Goal: Task Accomplishment & Management: Use online tool/utility

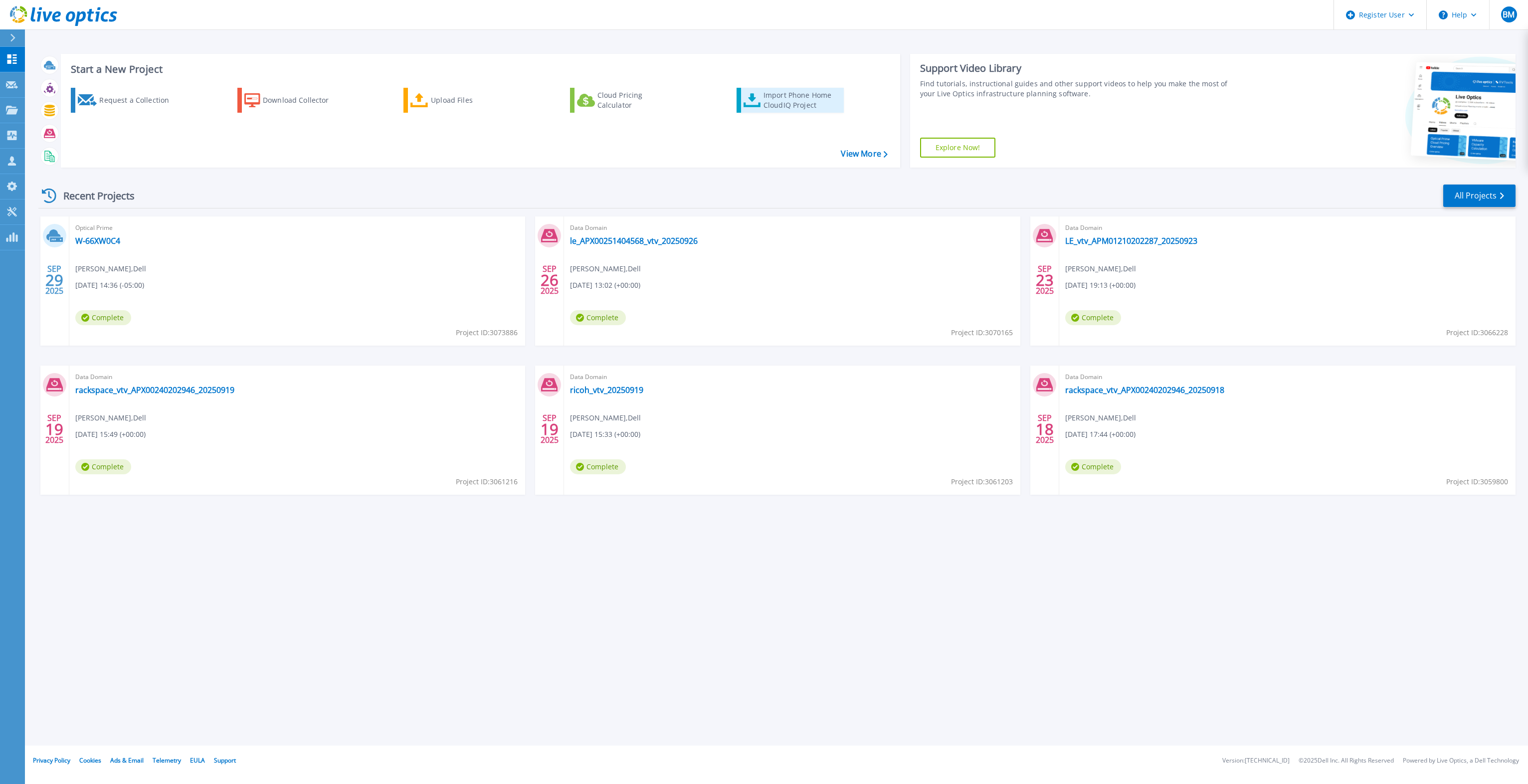
click at [764, 104] on div "Import Phone Home CloudIQ Project" at bounding box center [802, 100] width 78 height 20
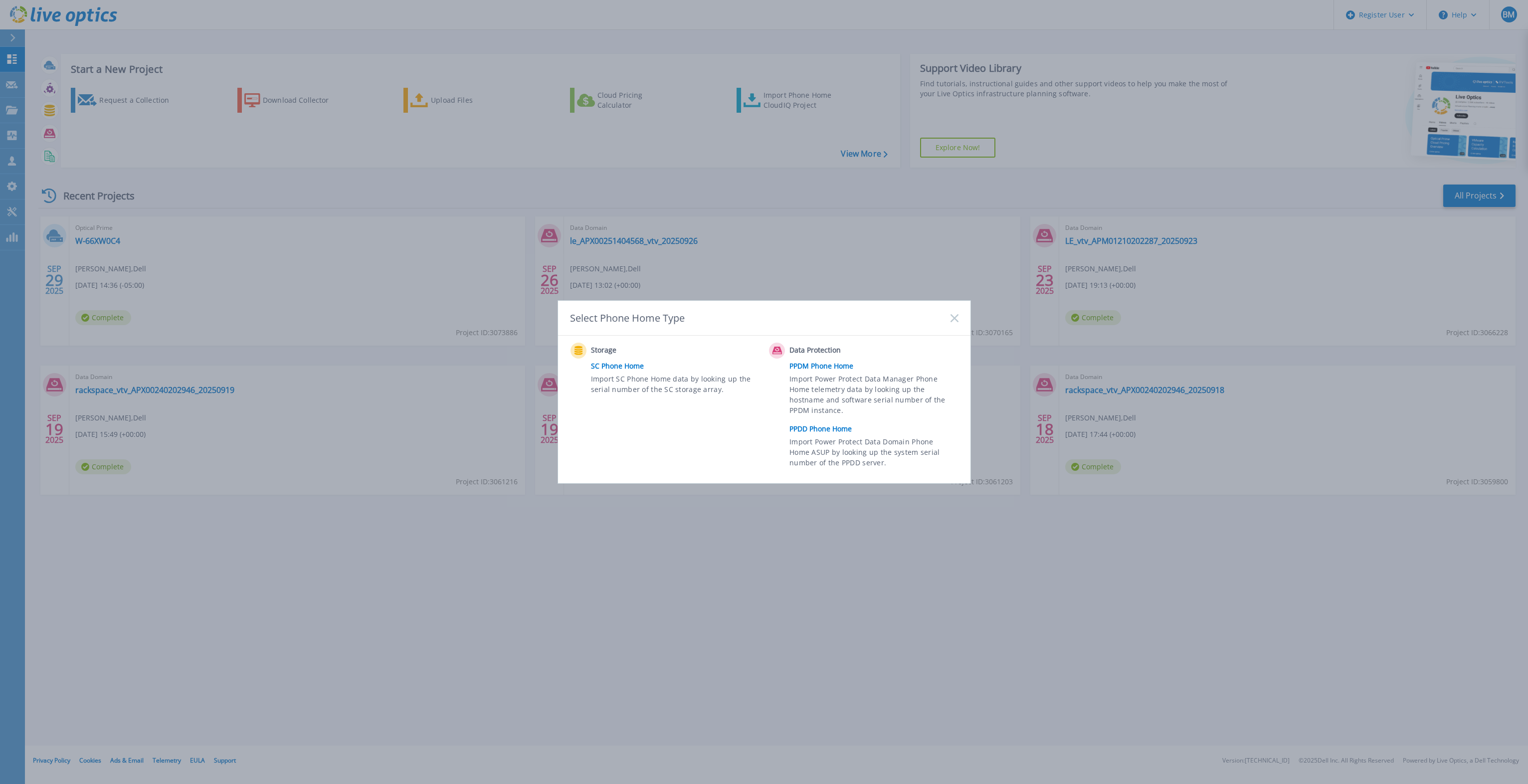
click at [832, 425] on link "PPDD Phone Home" at bounding box center [876, 428] width 174 height 15
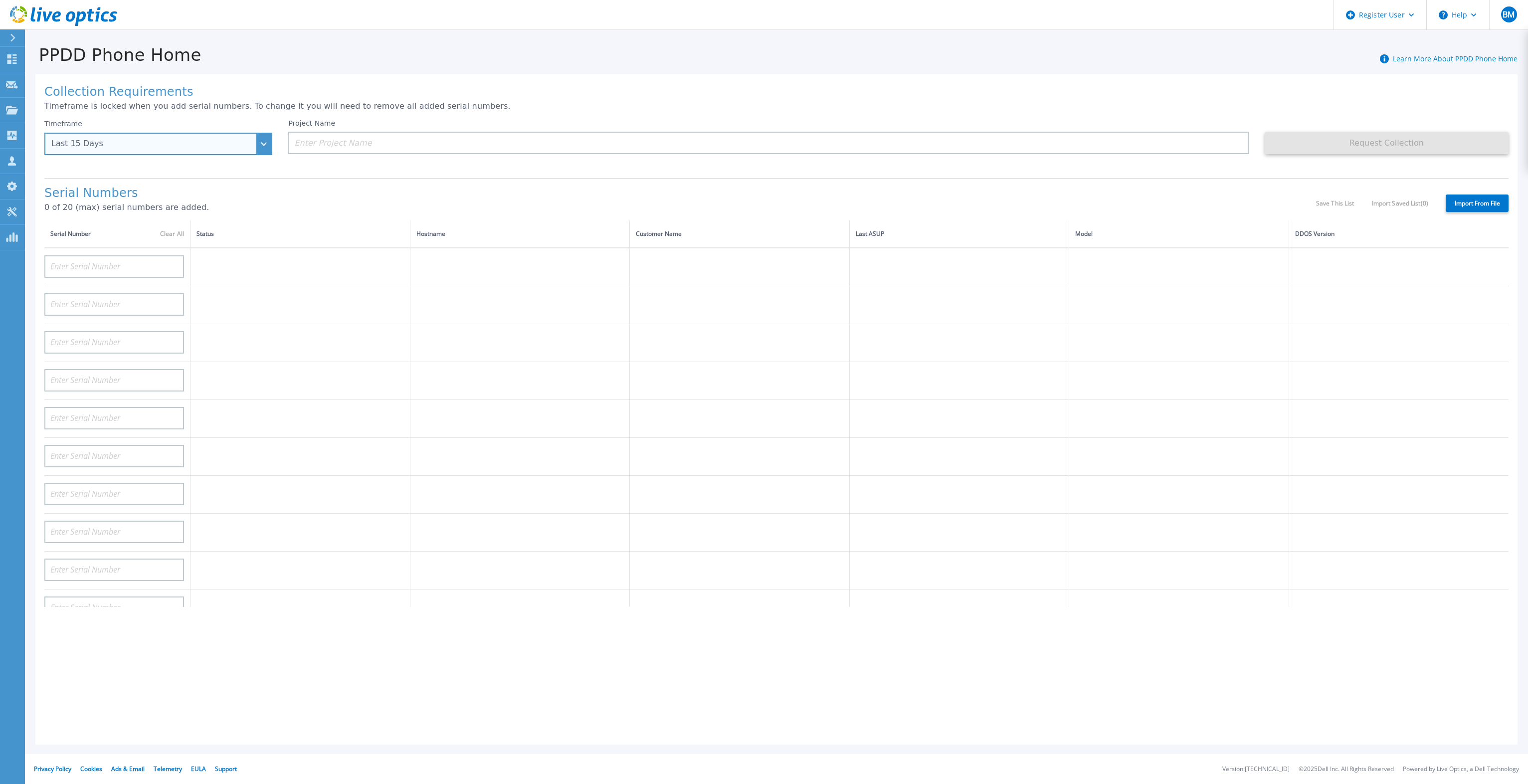
click at [130, 149] on div "Last 15 Days" at bounding box center [158, 144] width 228 height 23
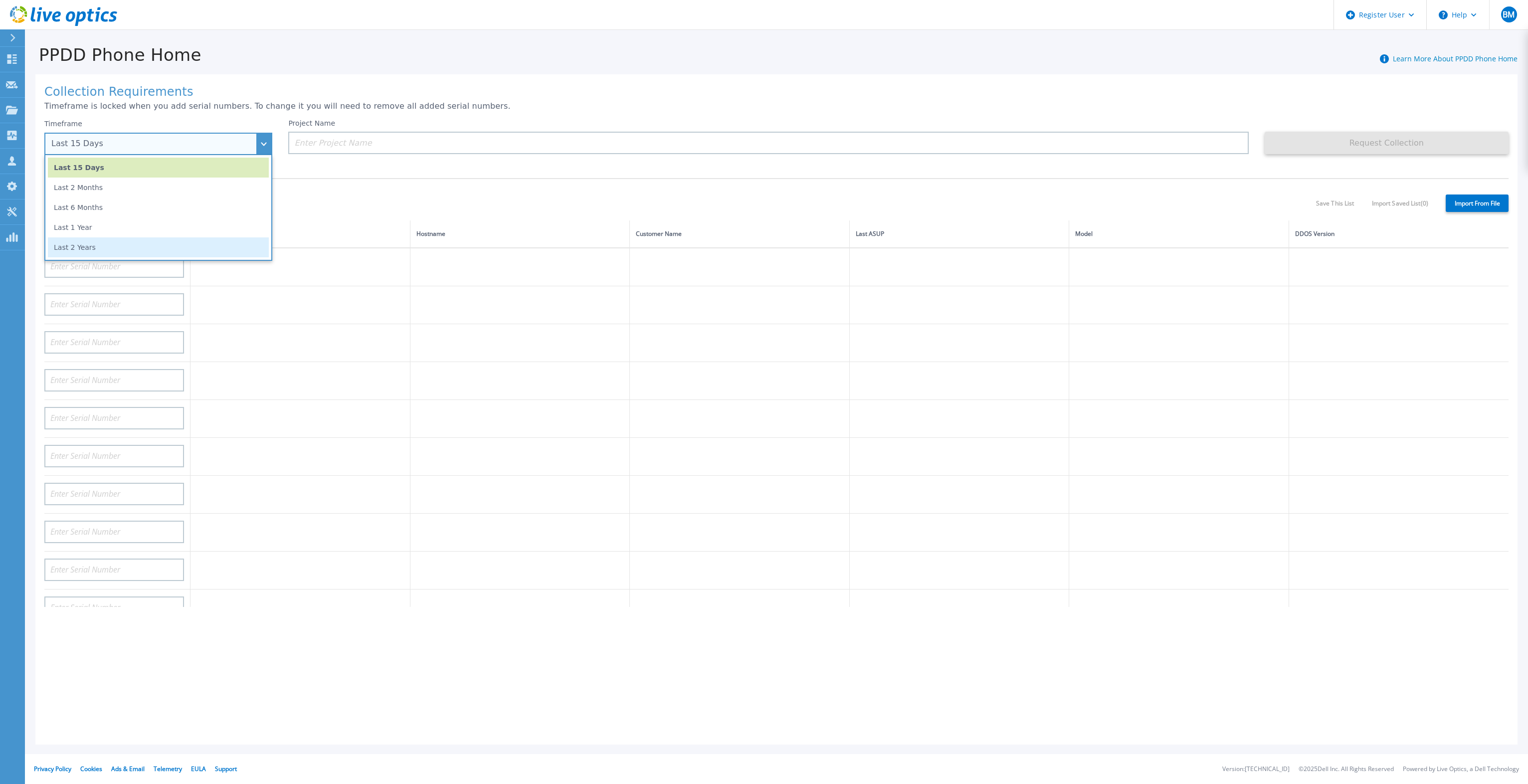
click at [113, 249] on li "Last 2 Years" at bounding box center [158, 247] width 221 height 20
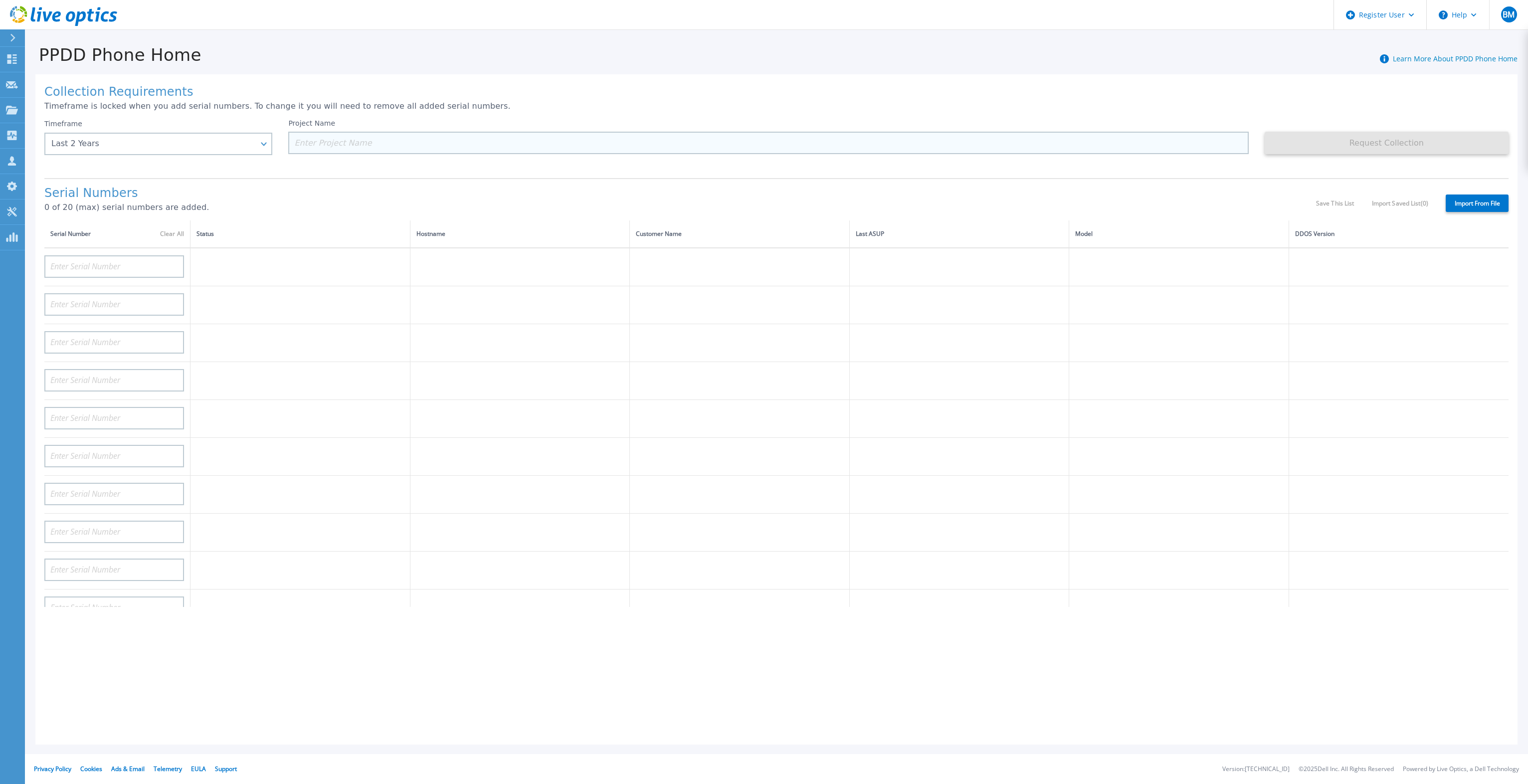
click at [325, 139] on input at bounding box center [768, 143] width 960 height 23
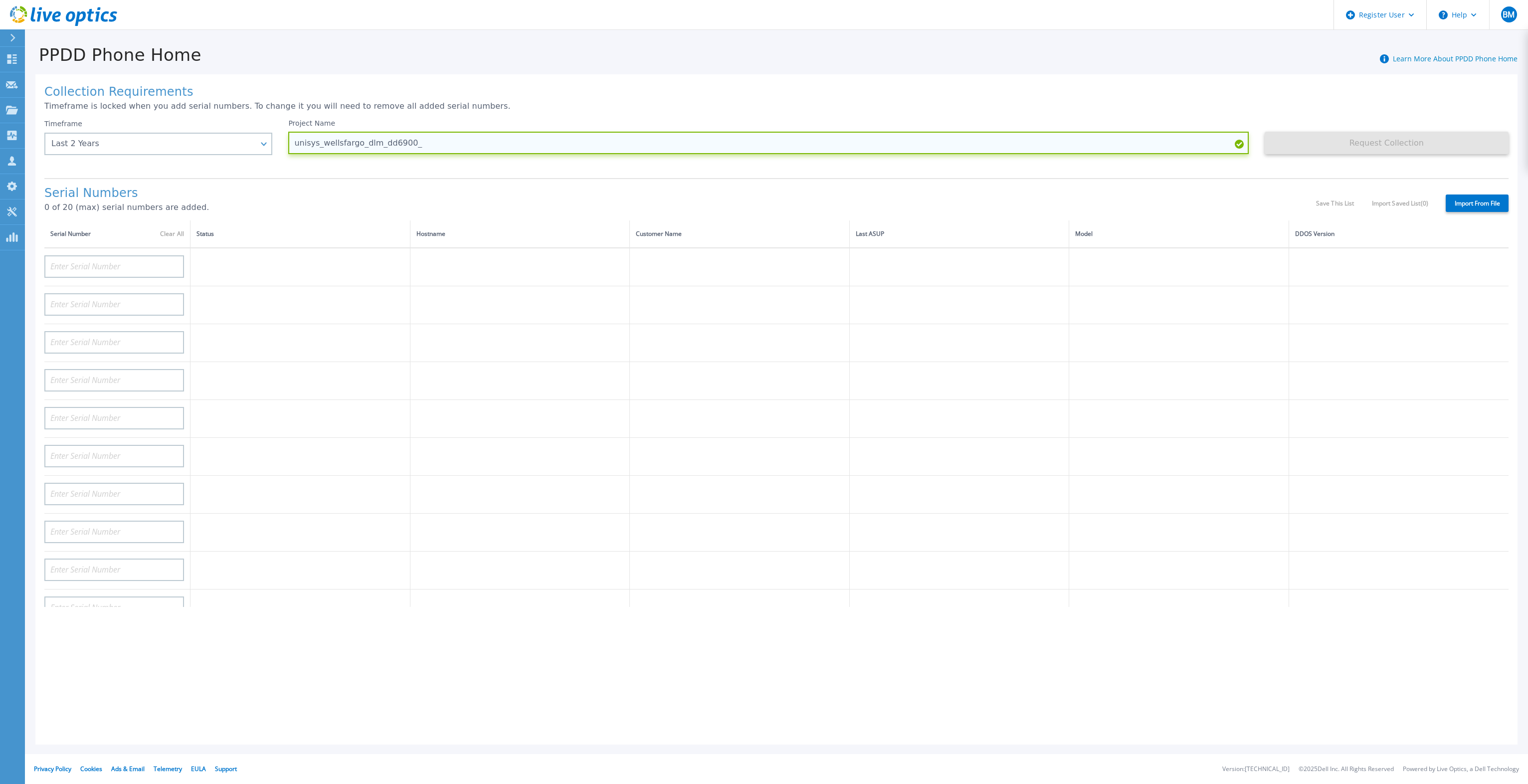
paste input "APM00212924726"
type input "unisys_wellsfargo_dlm_dd6900_APM00212924726_vtv_20251013"
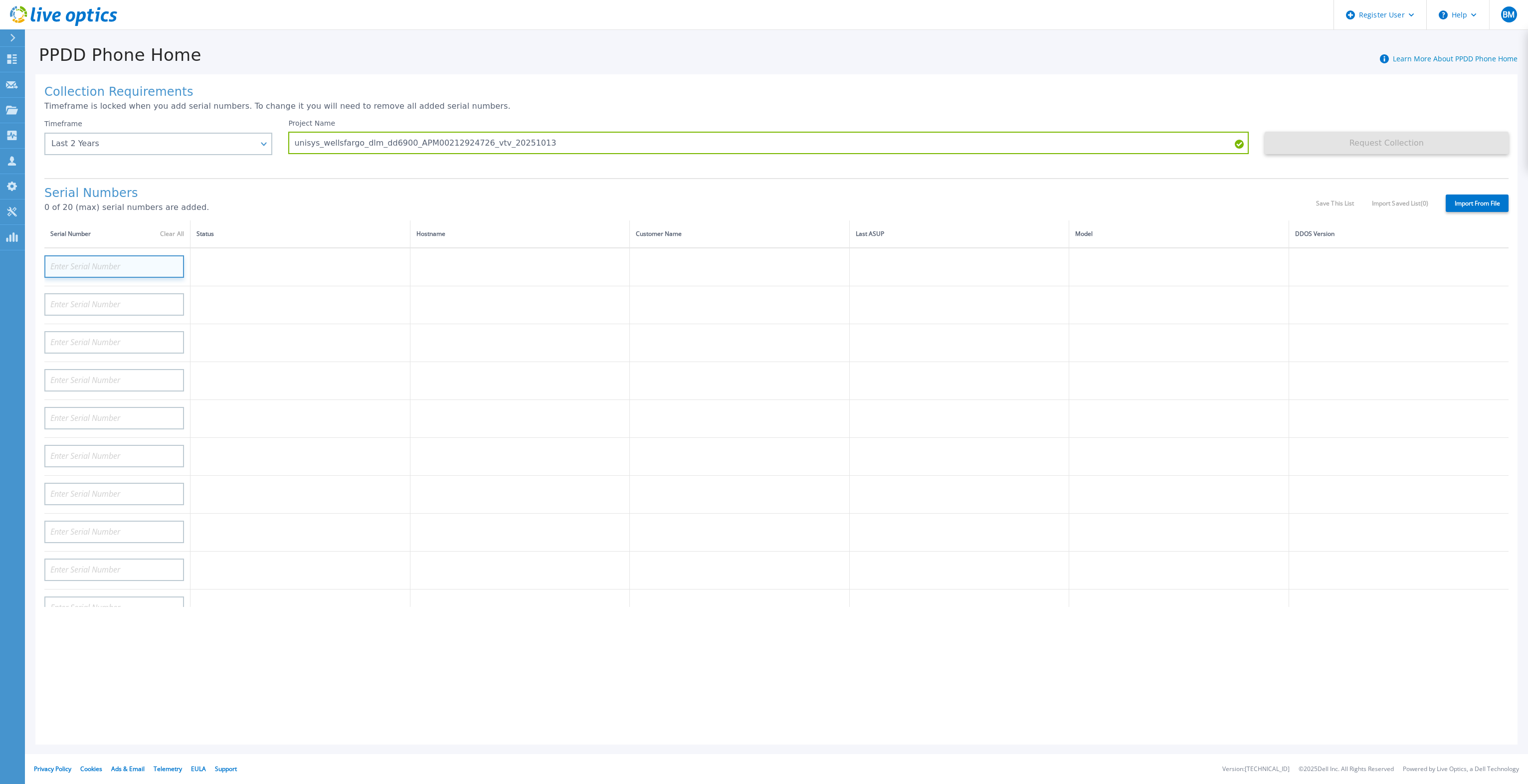
click at [85, 265] on input at bounding box center [114, 266] width 139 height 23
paste input "APM00212924726"
type input "APM00212924726"
click at [406, 289] on td at bounding box center [300, 305] width 220 height 38
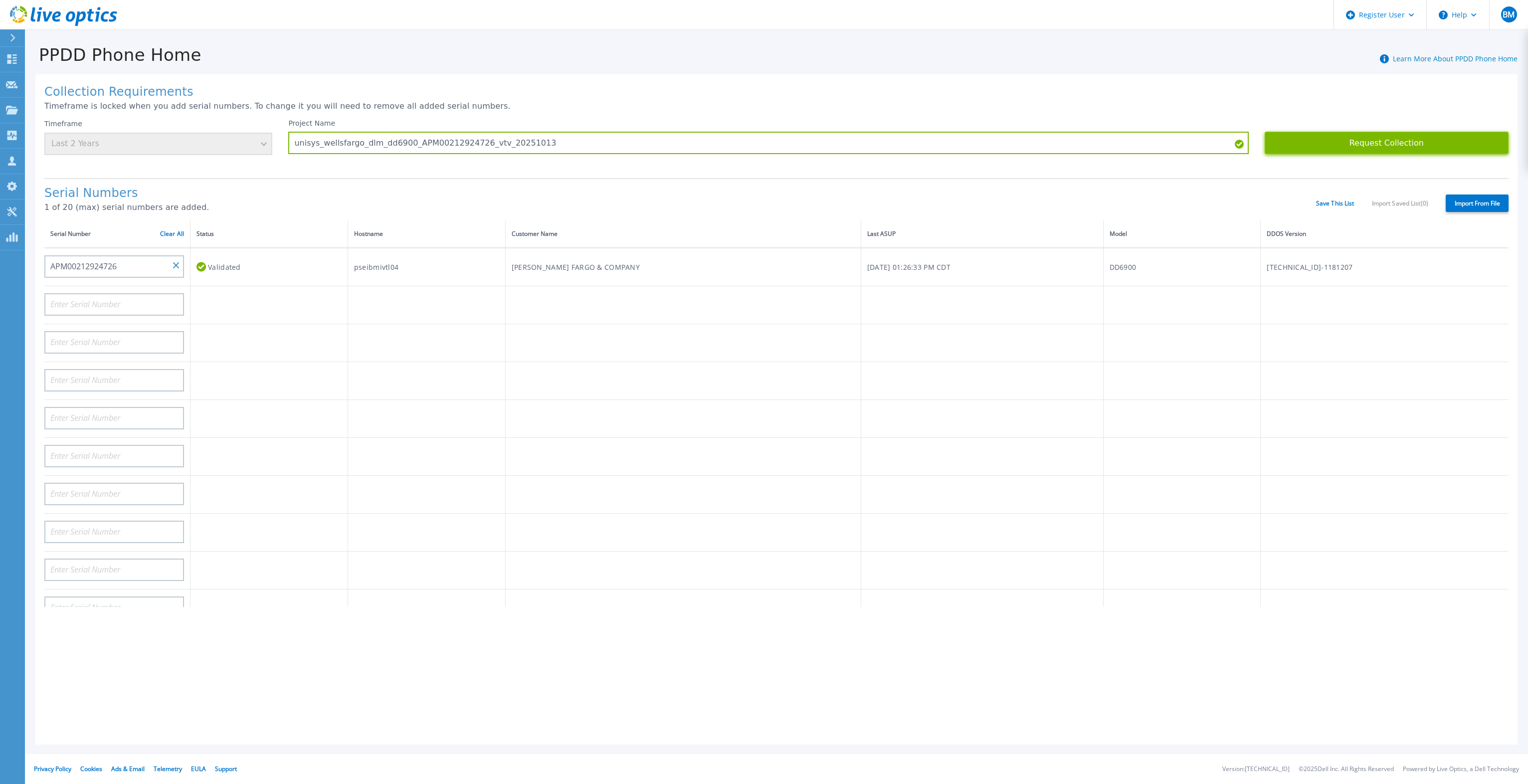
click at [1360, 144] on button "Request Collection" at bounding box center [1386, 143] width 244 height 23
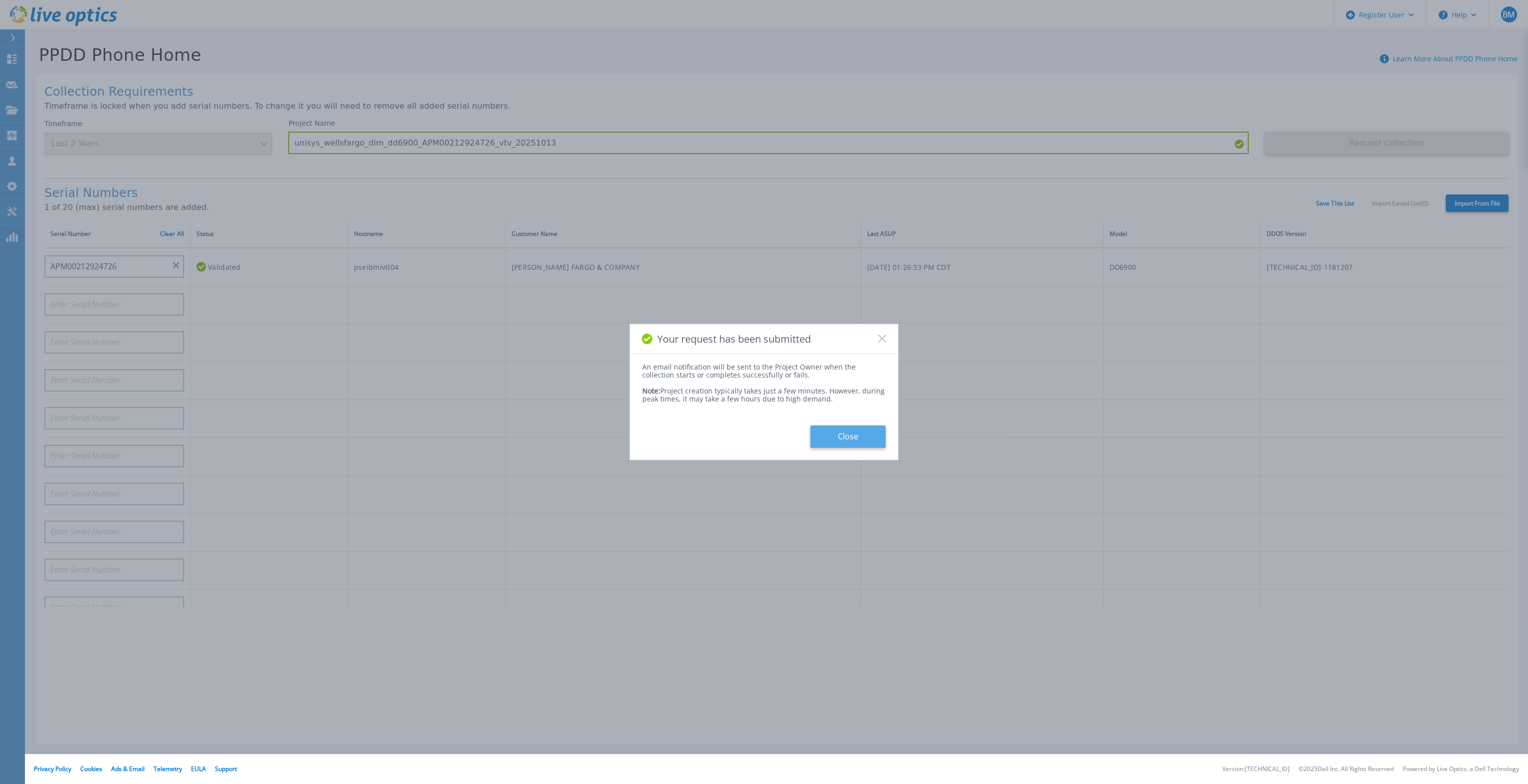
click at [838, 443] on button "Close" at bounding box center [848, 436] width 75 height 23
